Goal: Task Accomplishment & Management: Complete application form

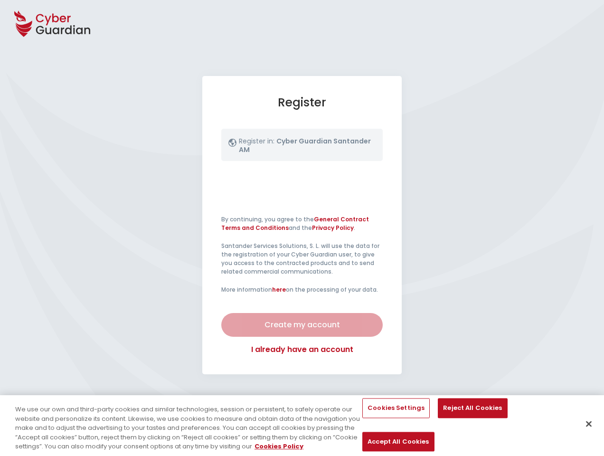
select select "English"
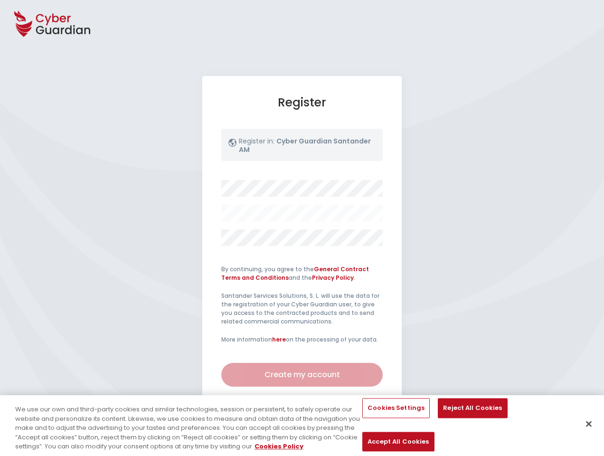
click at [302, 228] on div at bounding box center [301, 213] width 161 height 66
click at [52, 24] on icon at bounding box center [52, 23] width 76 height 33
click at [385, 418] on button "Cookies Settings" at bounding box center [395, 408] width 67 height 20
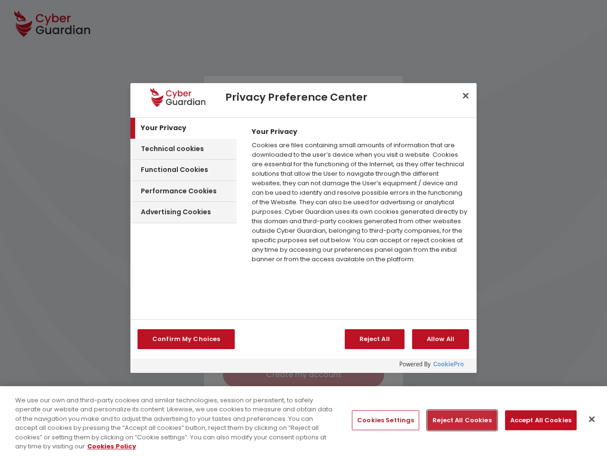
click at [458, 420] on button "Reject All Cookies" at bounding box center [462, 420] width 69 height 20
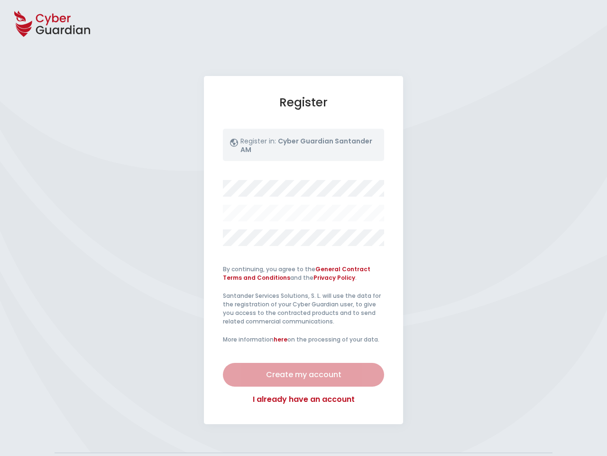
click at [535, 420] on button "Accept All Cookies" at bounding box center [541, 420] width 72 height 20
click at [588, 419] on div "Register Register in: Cyber Guardian Santander AM By continuing, you agree to t…" at bounding box center [303, 250] width 607 height 348
